Goal: Task Accomplishment & Management: Use online tool/utility

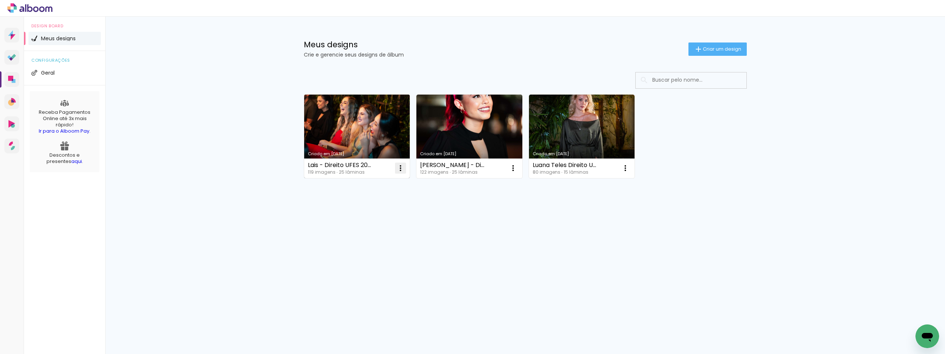
click at [397, 167] on iron-icon at bounding box center [400, 168] width 9 height 9
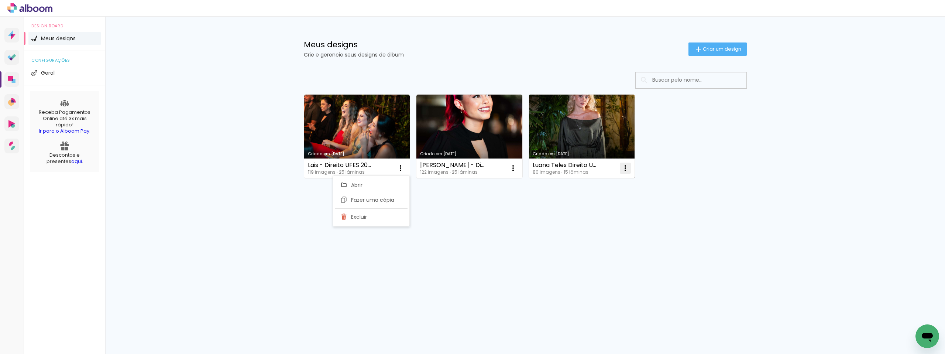
click at [622, 171] on iron-icon at bounding box center [625, 168] width 9 height 9
click at [603, 197] on span "Fazer uma cópia" at bounding box center [597, 199] width 43 height 5
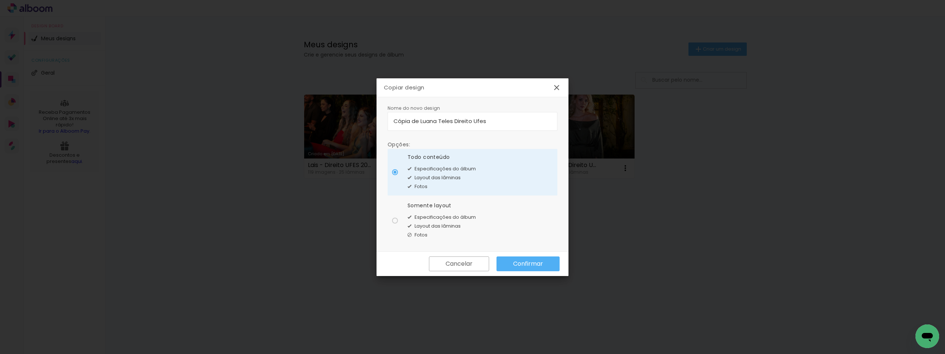
drag, startPoint x: 420, startPoint y: 121, endPoint x: 384, endPoint y: 117, distance: 36.5
click at [384, 117] on div "Nome do novo design Opções: Todo conteúdo Especificações do álbum Layout das lâ…" at bounding box center [473, 174] width 192 height 154
type input "V02 Luana Teles Direito Ufes"
type paper-input "V02 Luana Teles Direito Ufes"
click at [0, 0] on slot "Confirmar" at bounding box center [0, 0] width 0 height 0
